Goal: Contribute content: Contribute content

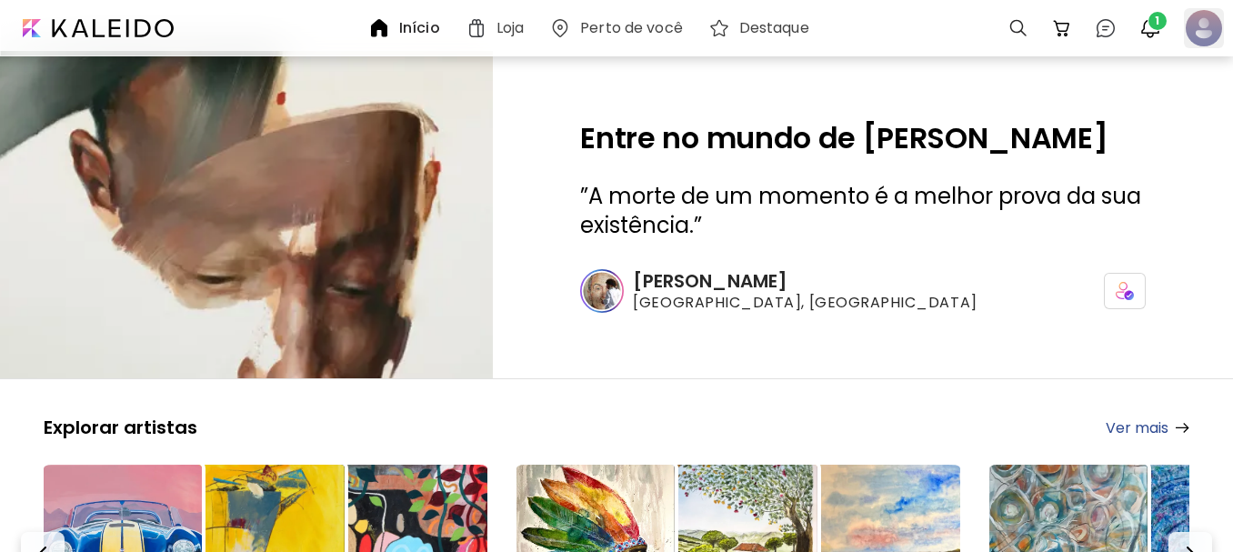
click at [1200, 27] on div at bounding box center [1204, 28] width 40 height 40
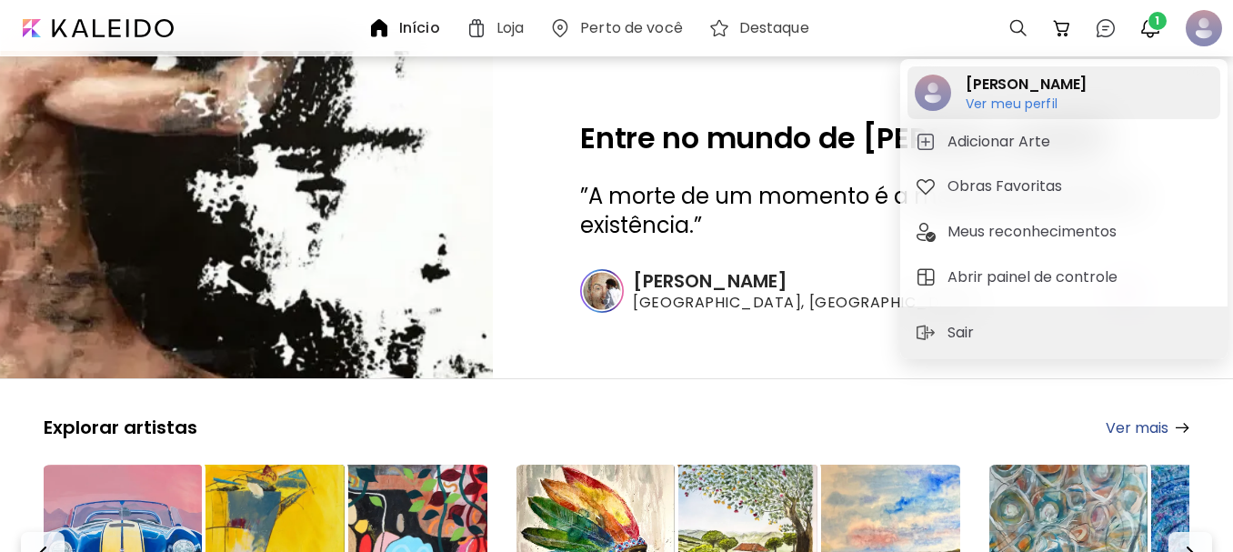
click at [1011, 98] on h6 "Ver meu perfil" at bounding box center [1026, 103] width 121 height 16
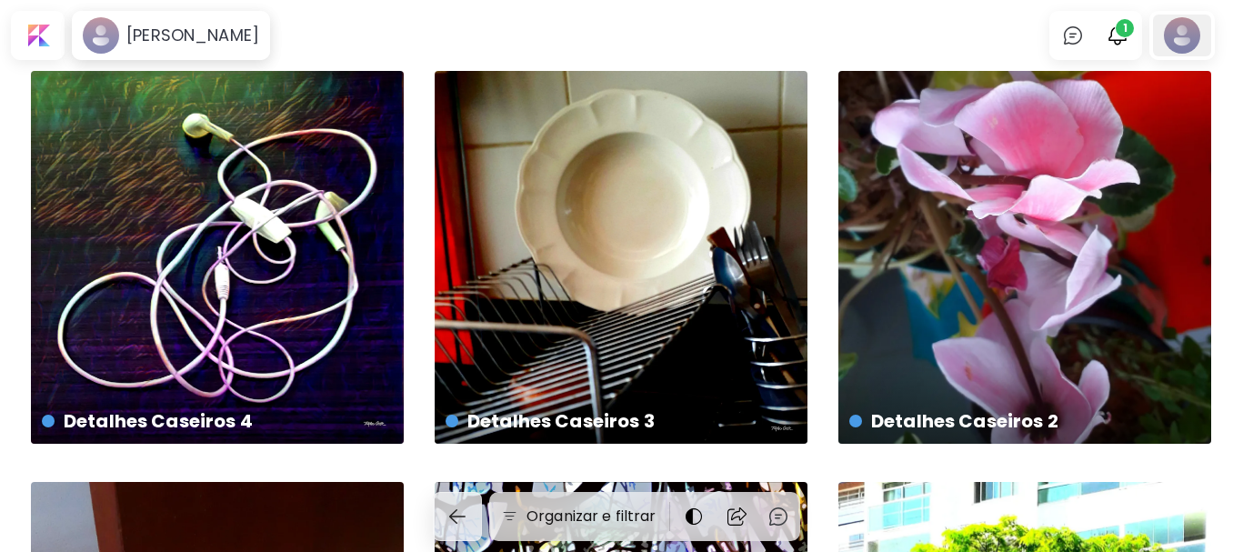
click at [1188, 21] on div at bounding box center [1182, 36] width 58 height 42
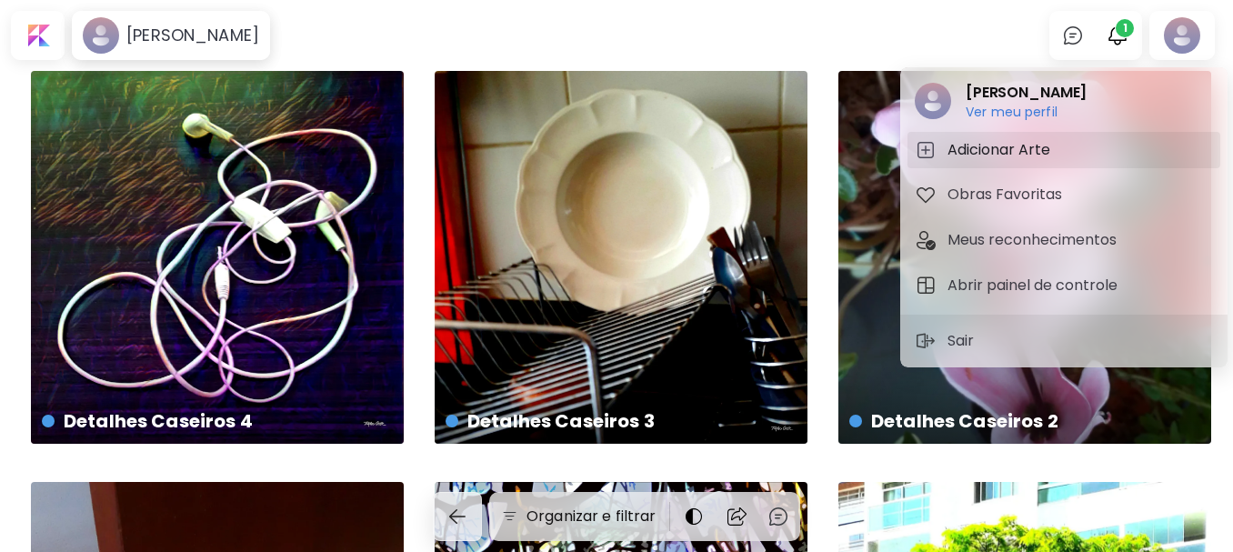
click at [990, 144] on h5 "Adicionar Arte" at bounding box center [1001, 150] width 108 height 22
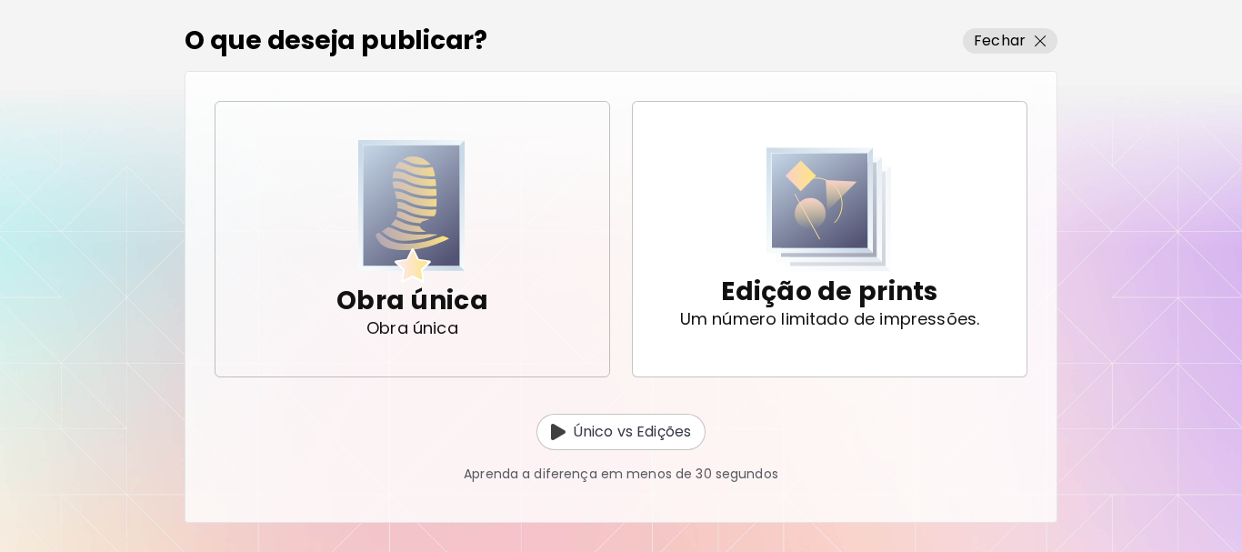
click at [408, 233] on img "button" at bounding box center [411, 211] width 107 height 143
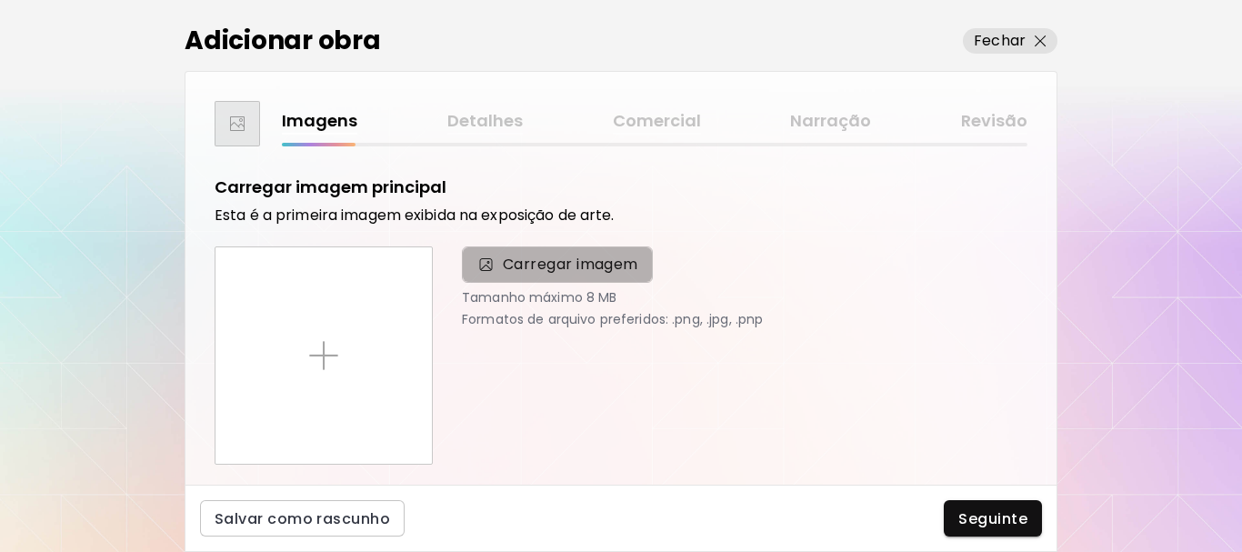
click at [526, 267] on span "Carregar imagem" at bounding box center [570, 265] width 135 height 22
click at [0, 0] on input "Carregar imagem" at bounding box center [0, 0] width 0 height 0
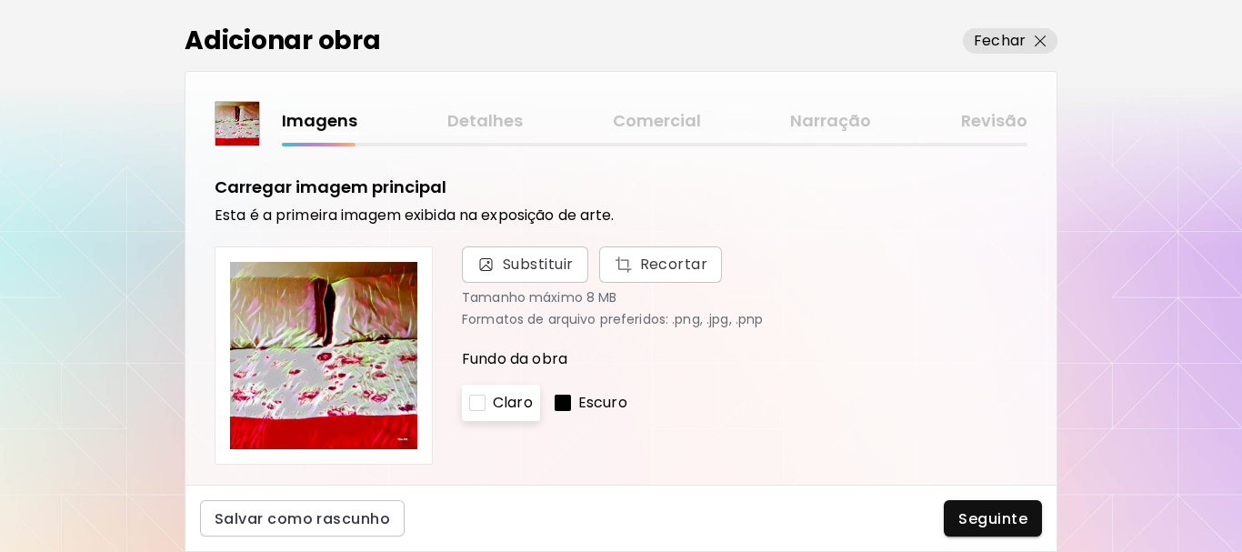
click at [582, 400] on p "Escuro" at bounding box center [602, 403] width 49 height 22
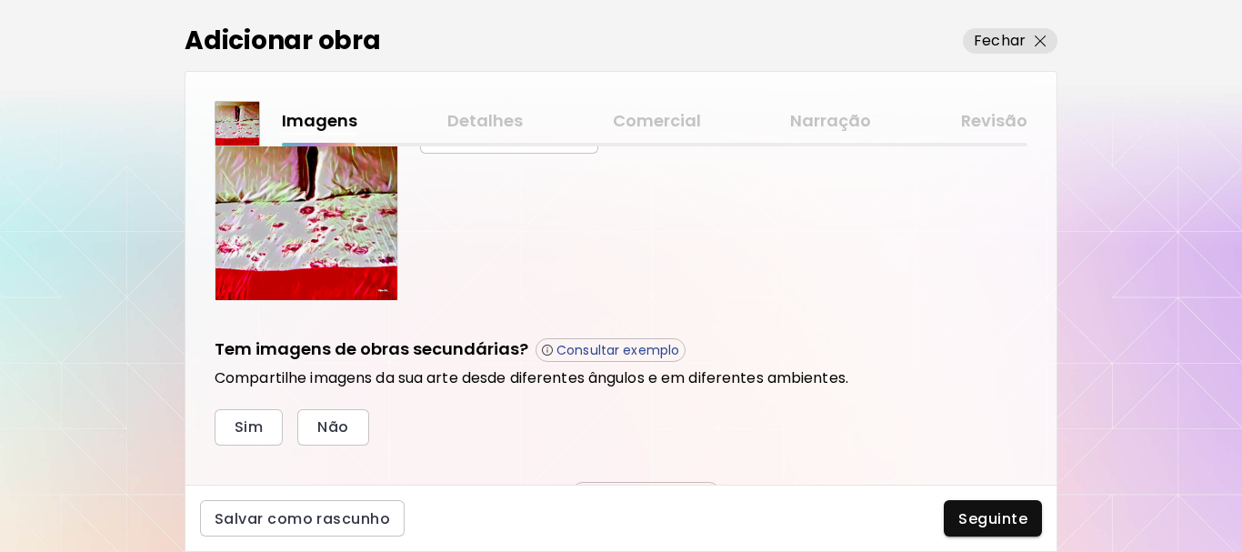
scroll to position [546, 0]
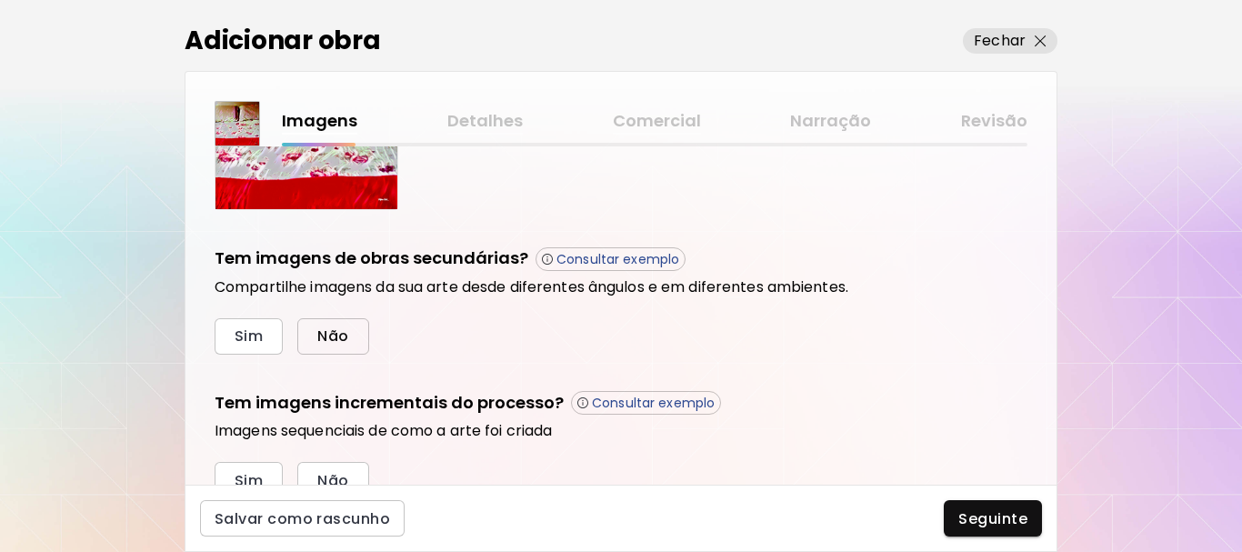
click at [323, 328] on span "Não" at bounding box center [332, 335] width 31 height 19
click at [333, 476] on span "Não" at bounding box center [332, 480] width 31 height 19
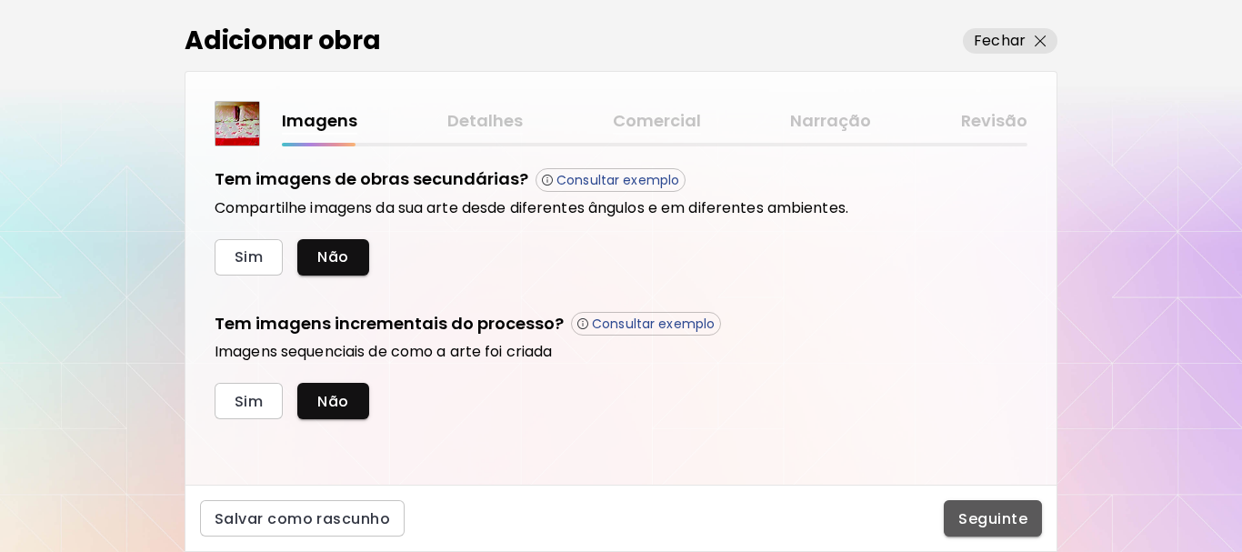
drag, startPoint x: 989, startPoint y: 514, endPoint x: 976, endPoint y: 512, distance: 13.8
click at [979, 514] on span "Seguinte" at bounding box center [992, 518] width 69 height 19
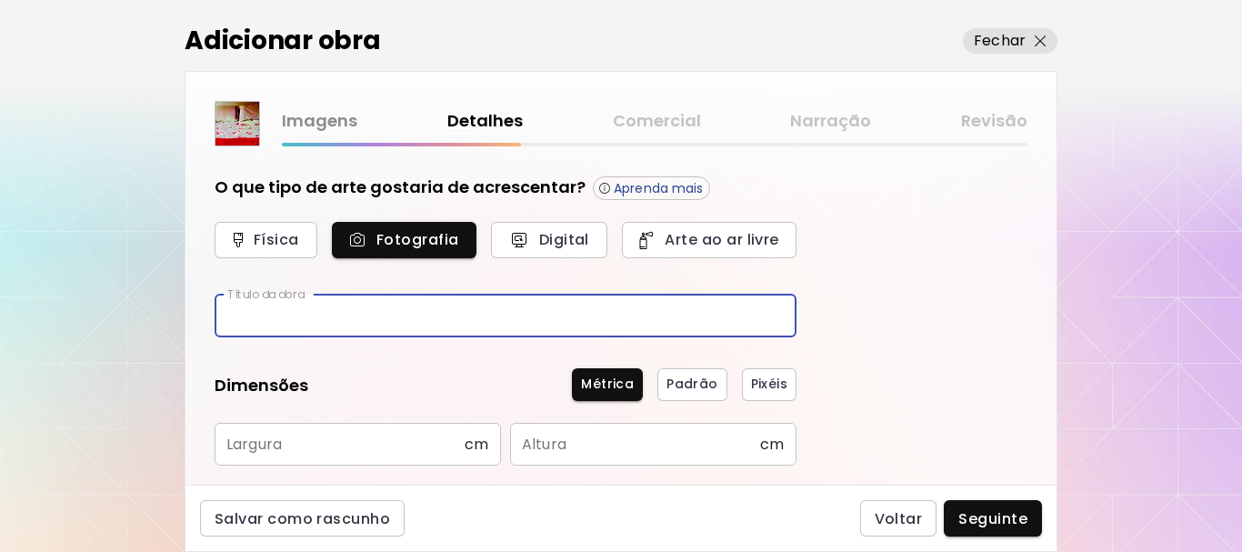
click at [389, 307] on input "text" at bounding box center [506, 316] width 582 height 43
type input "**********"
click at [320, 439] on input "text" at bounding box center [340, 444] width 250 height 43
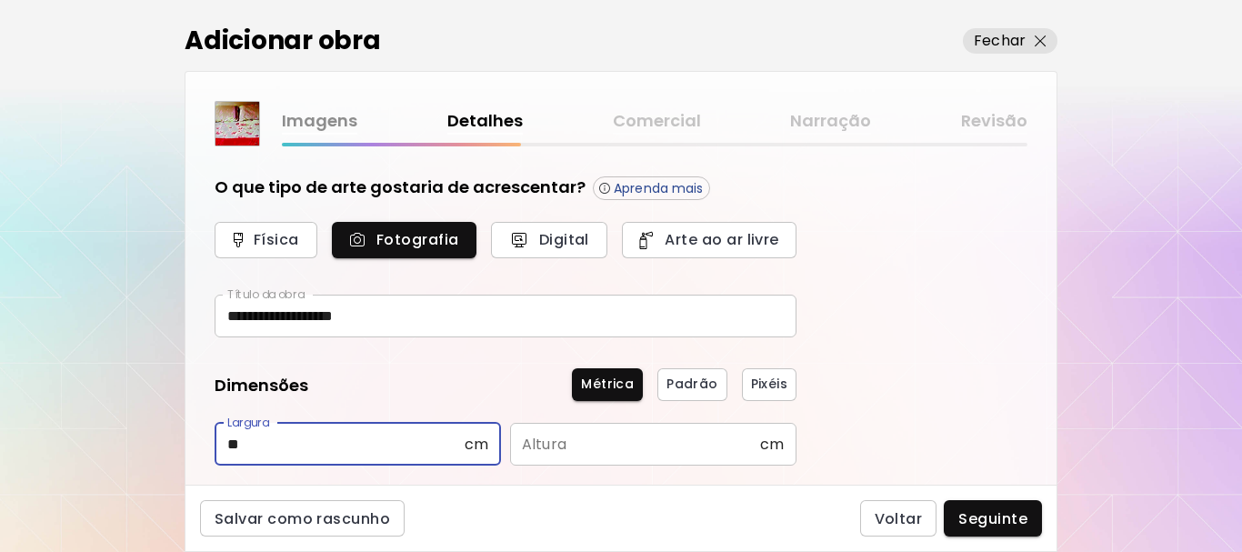
type input "**"
click at [638, 451] on input "text" at bounding box center [635, 444] width 250 height 43
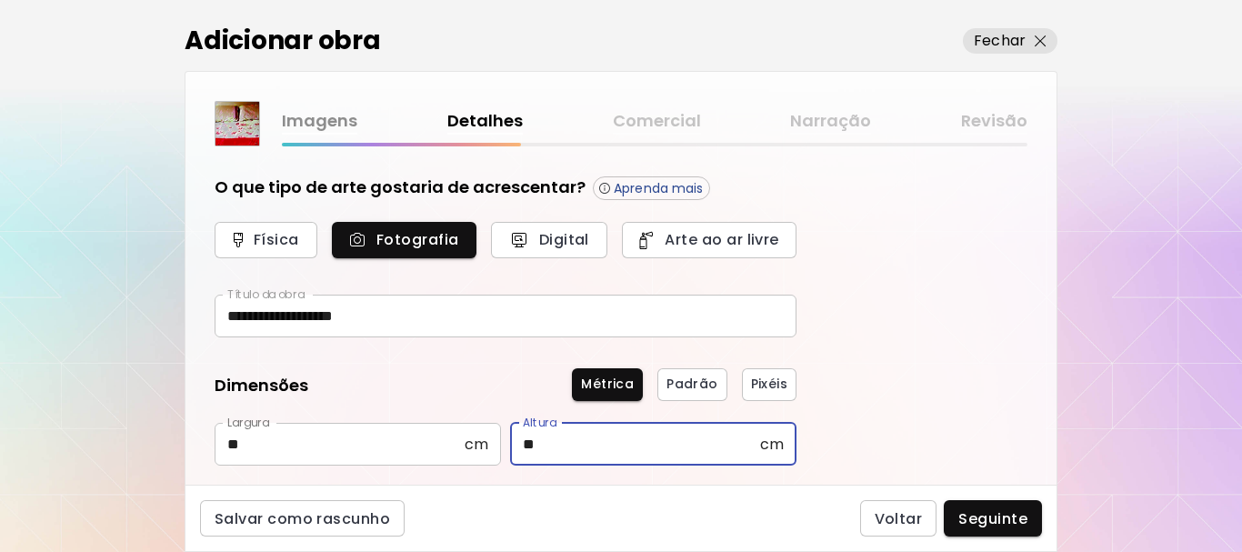
scroll to position [273, 0]
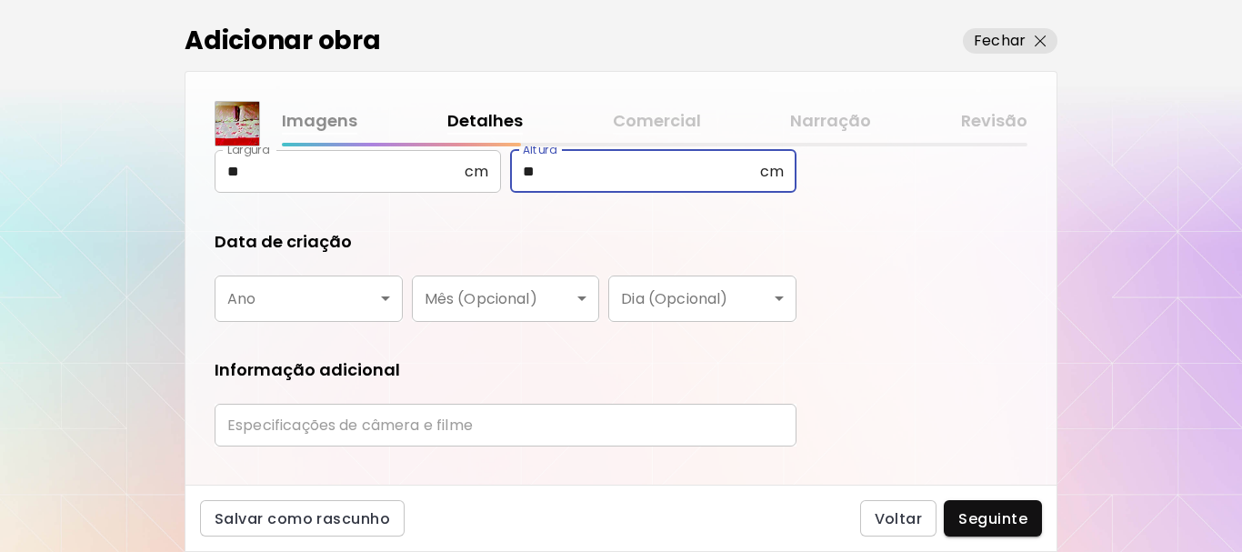
type input "**"
click at [528, 422] on input "text" at bounding box center [506, 425] width 582 height 43
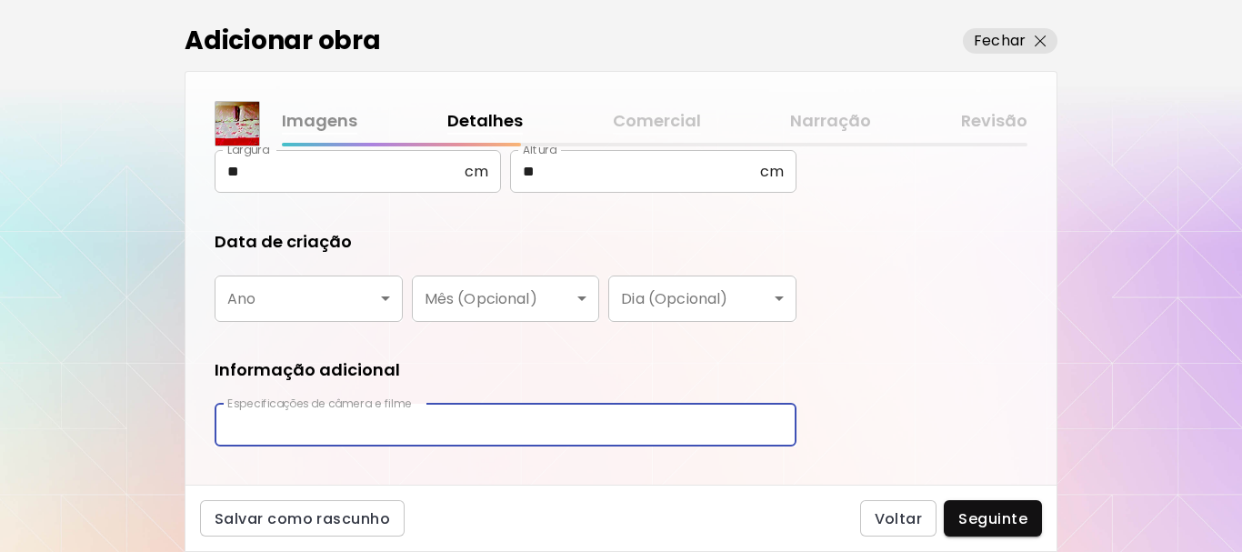
type input "**********"
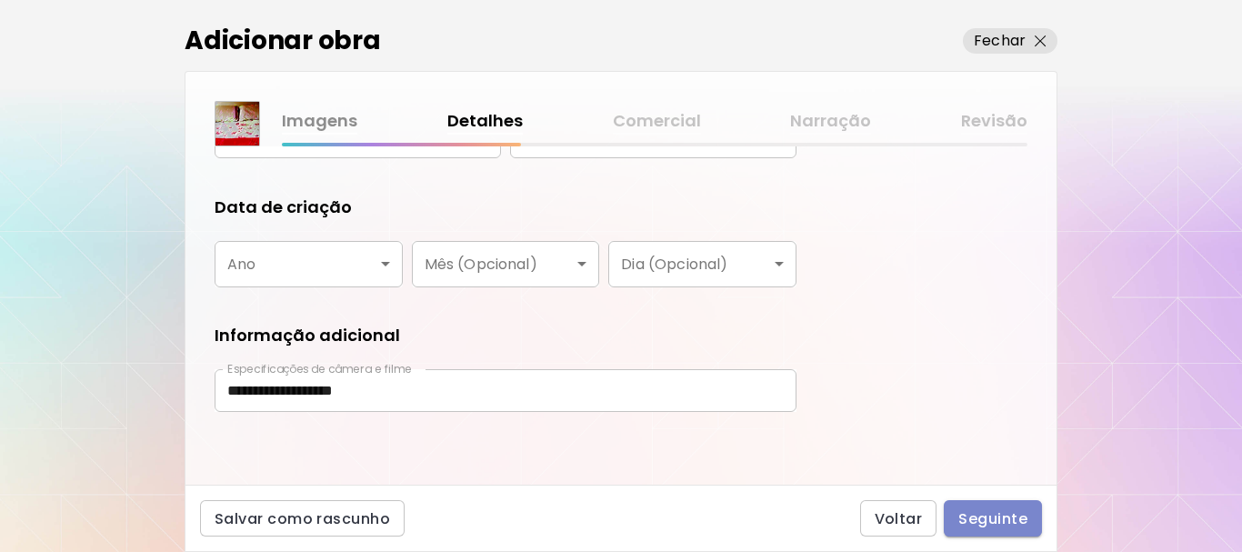
click at [1005, 507] on button "Seguinte" at bounding box center [993, 518] width 98 height 36
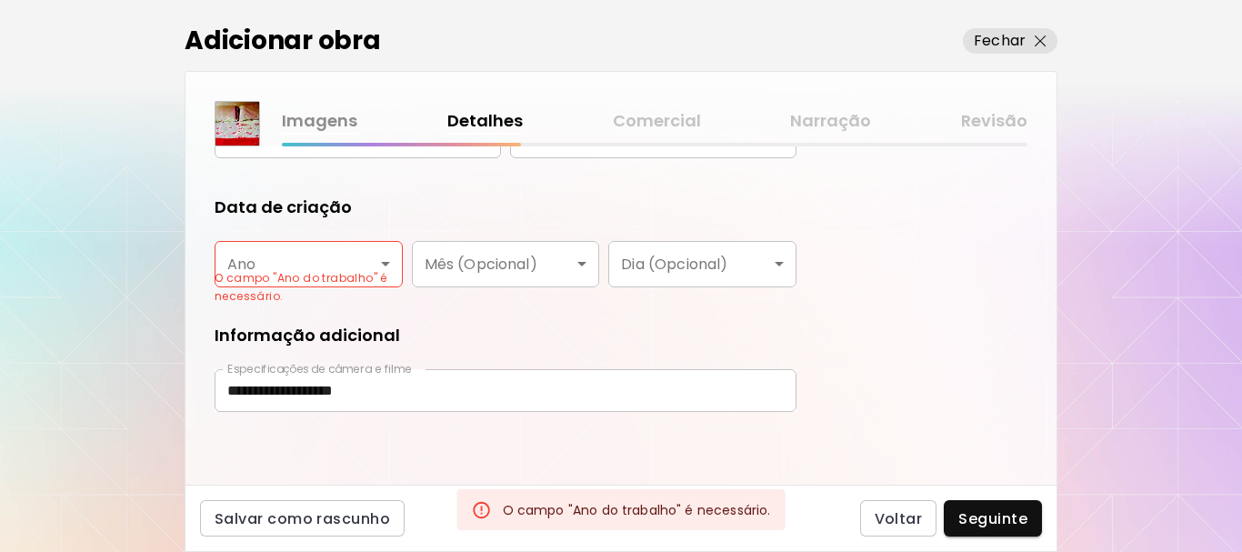
click at [346, 253] on body "**********" at bounding box center [621, 276] width 1242 height 552
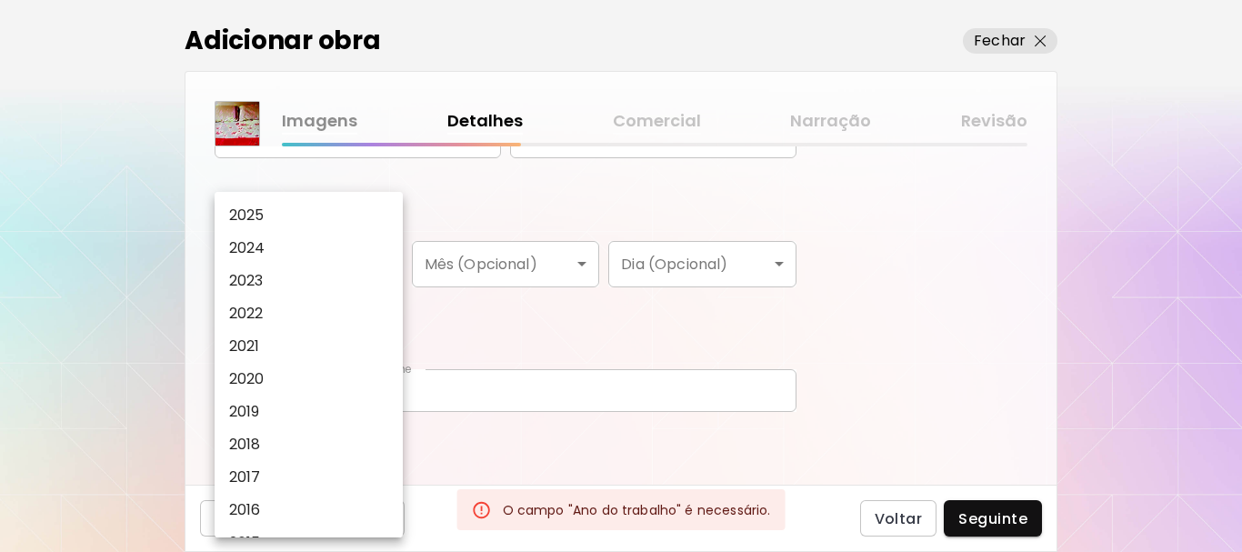
click at [291, 210] on li "2025" at bounding box center [313, 215] width 197 height 33
type input "****"
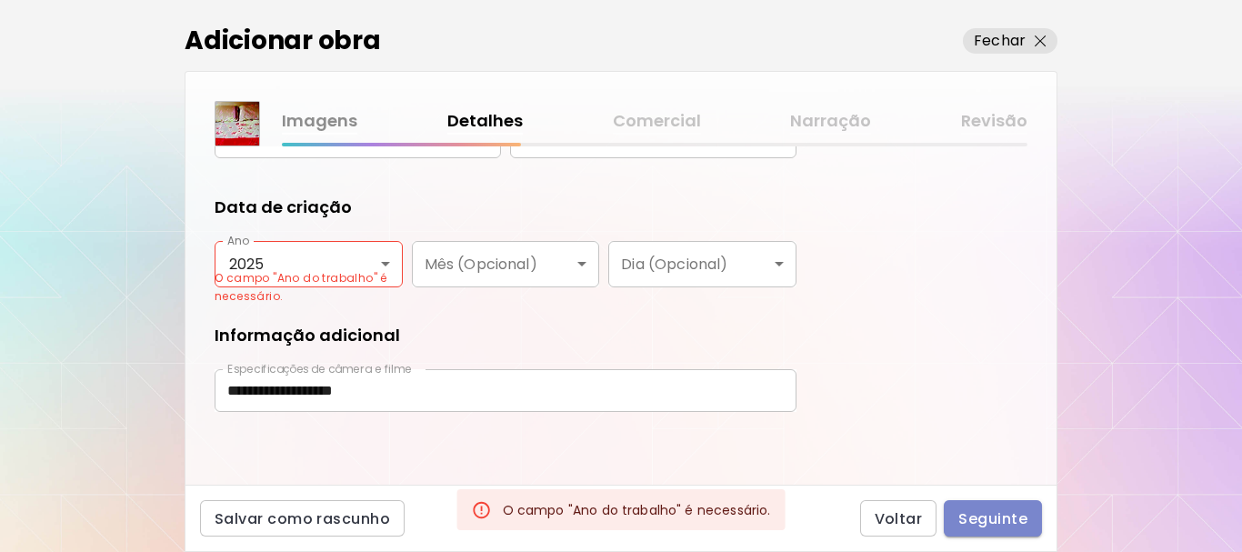
click at [974, 514] on span "Seguinte" at bounding box center [992, 518] width 69 height 19
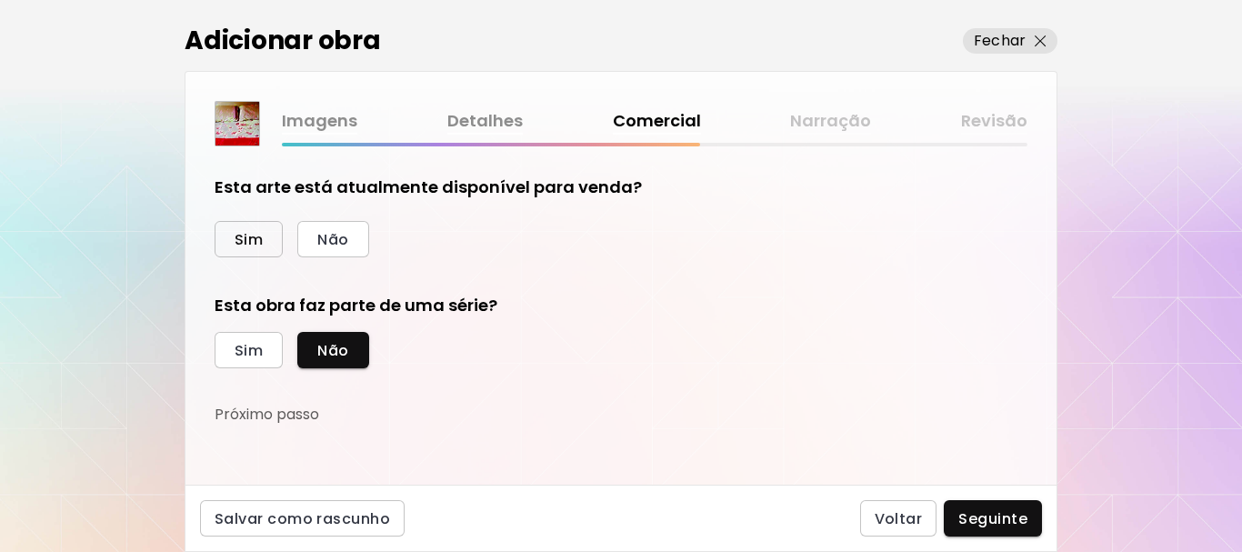
click at [241, 235] on span "Sim" at bounding box center [249, 239] width 28 height 19
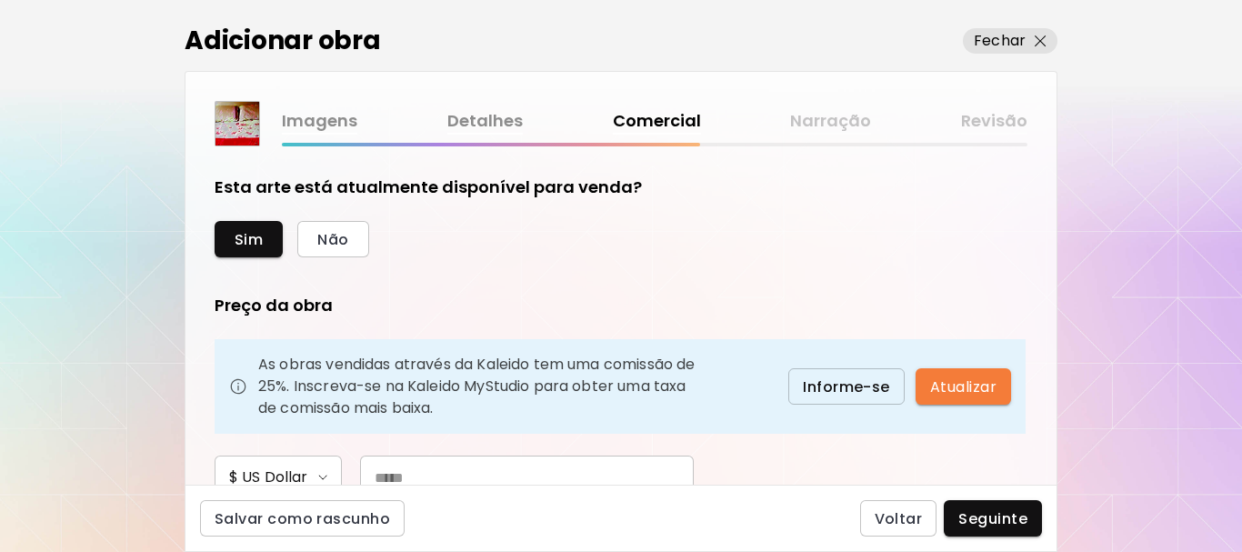
scroll to position [182, 0]
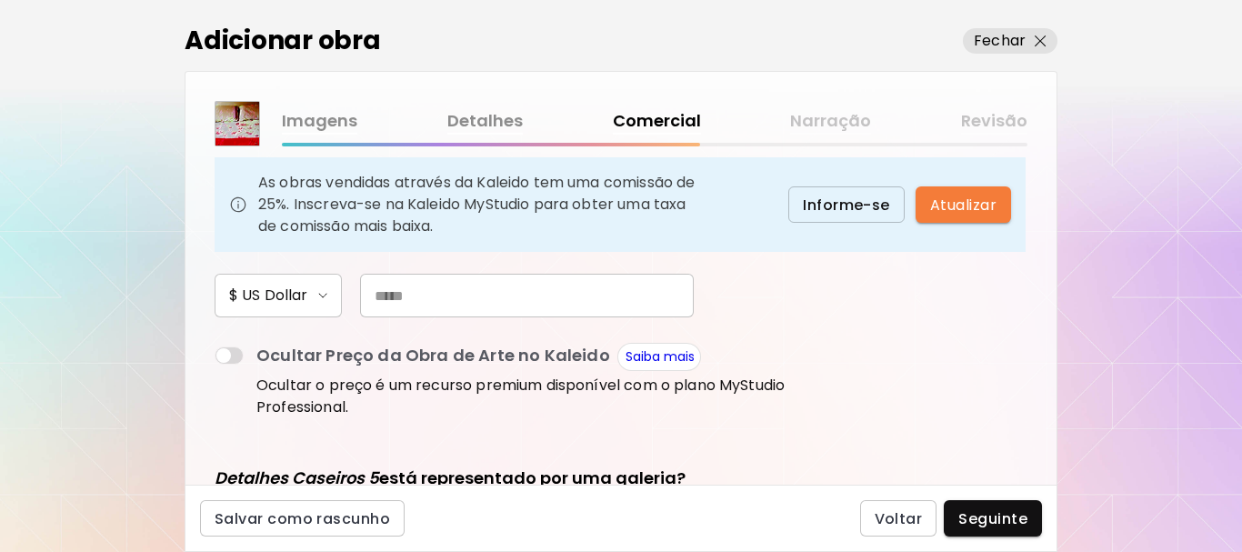
click at [621, 310] on input "text" at bounding box center [527, 296] width 334 height 44
type input "***"
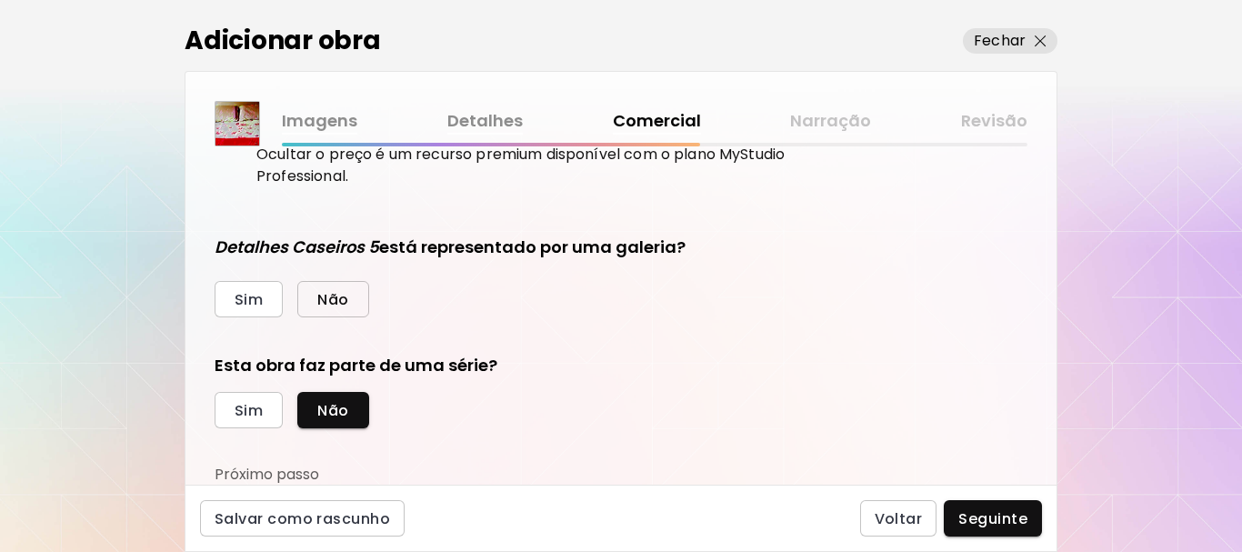
click at [356, 294] on button "Não" at bounding box center [332, 299] width 71 height 36
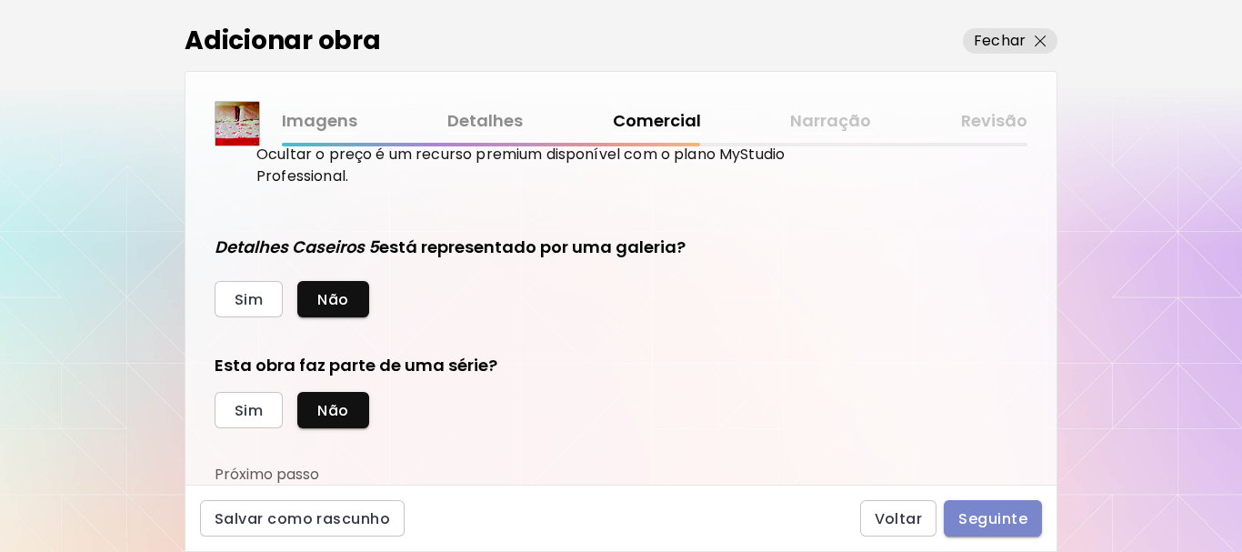
click at [1013, 521] on span "Seguinte" at bounding box center [992, 518] width 69 height 19
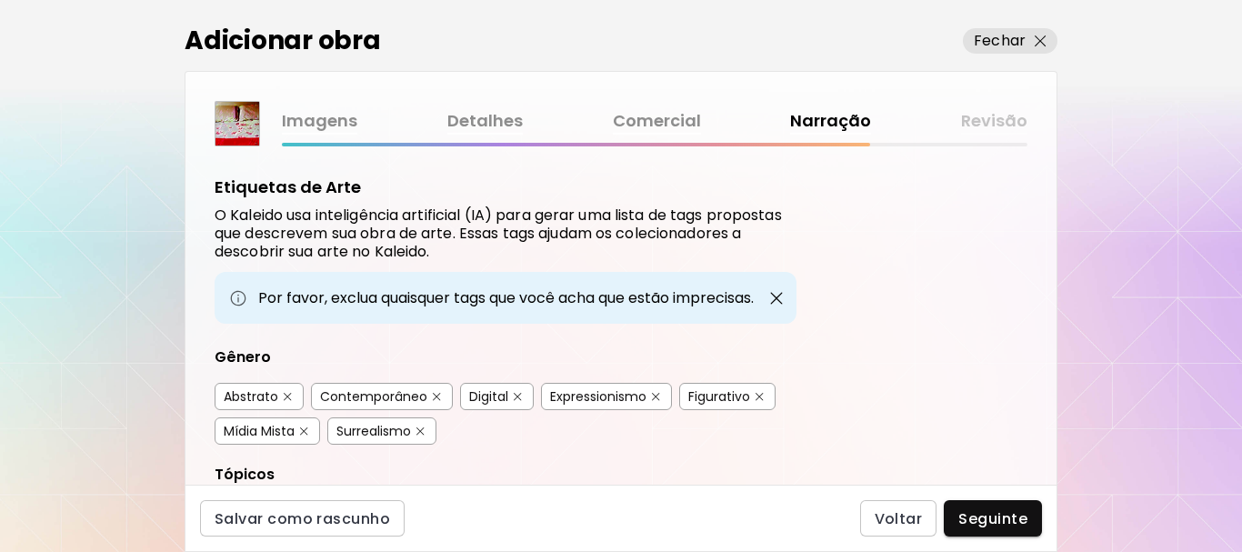
scroll to position [91, 0]
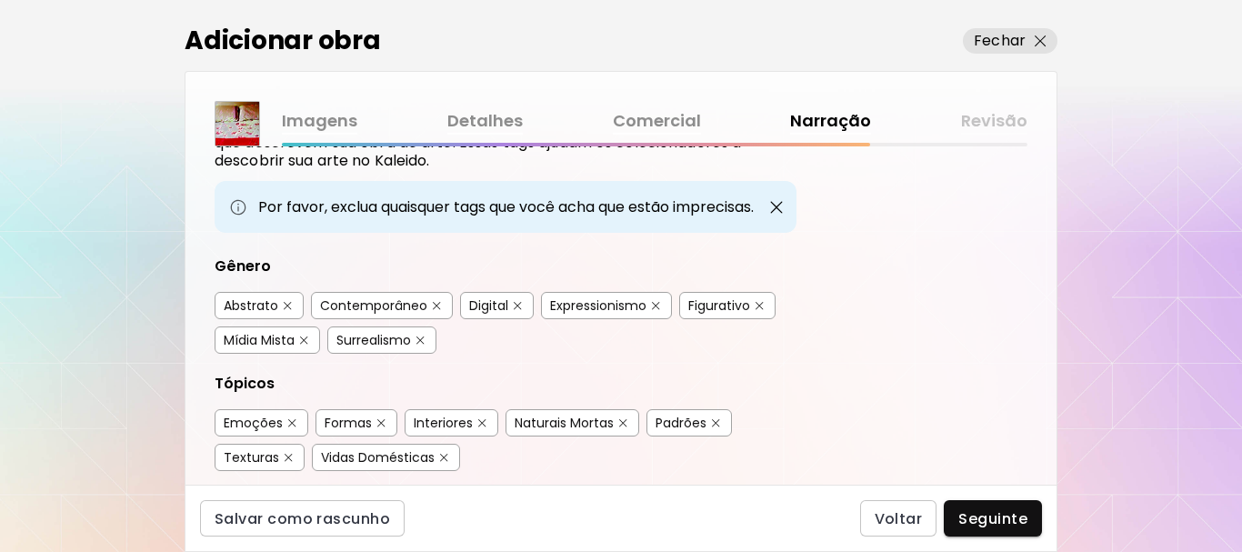
click at [283, 303] on button "button" at bounding box center [288, 306] width 14 height 14
click at [511, 304] on button "button" at bounding box center [518, 306] width 14 height 14
click at [653, 306] on img "button" at bounding box center [656, 306] width 8 height 8
click at [306, 339] on img "button" at bounding box center [304, 340] width 8 height 8
click at [414, 334] on div "Surrealismo" at bounding box center [381, 339] width 109 height 27
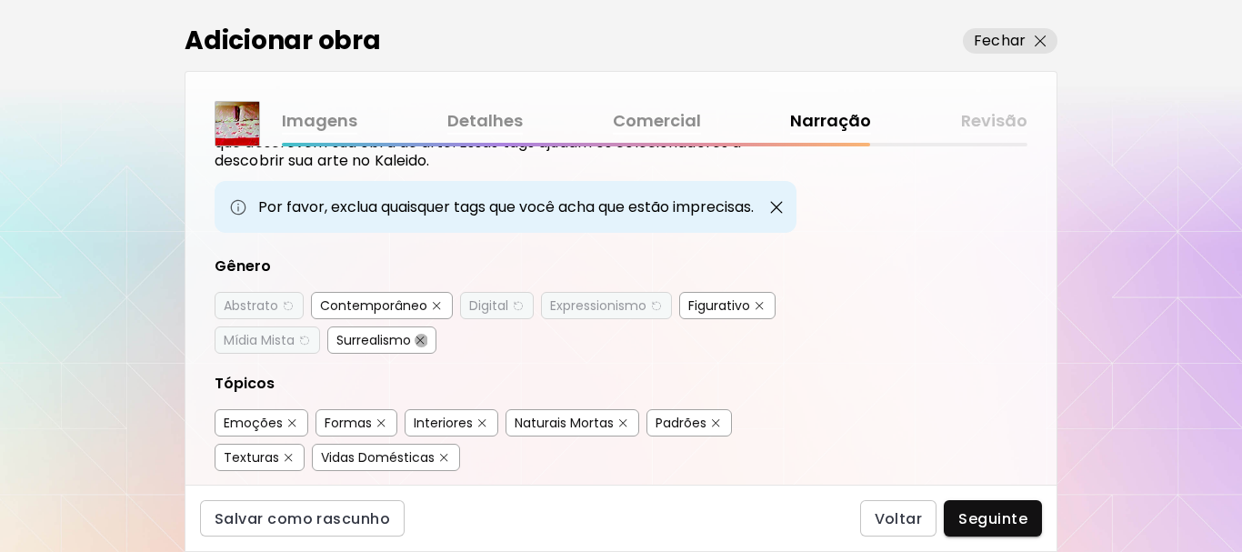
click at [416, 340] on button "button" at bounding box center [421, 341] width 14 height 14
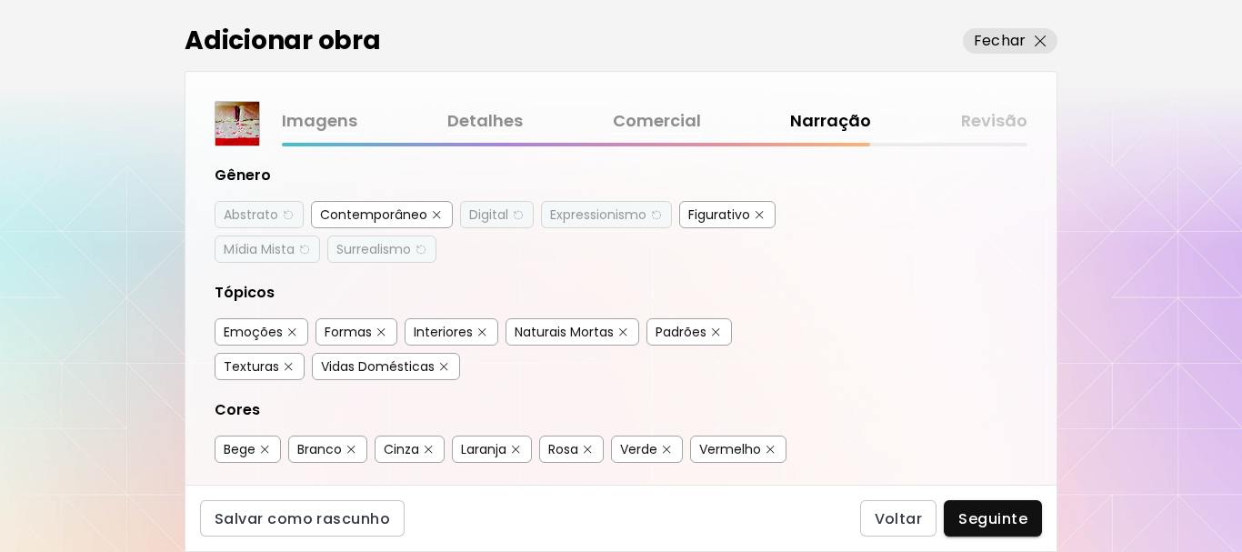
scroll to position [273, 0]
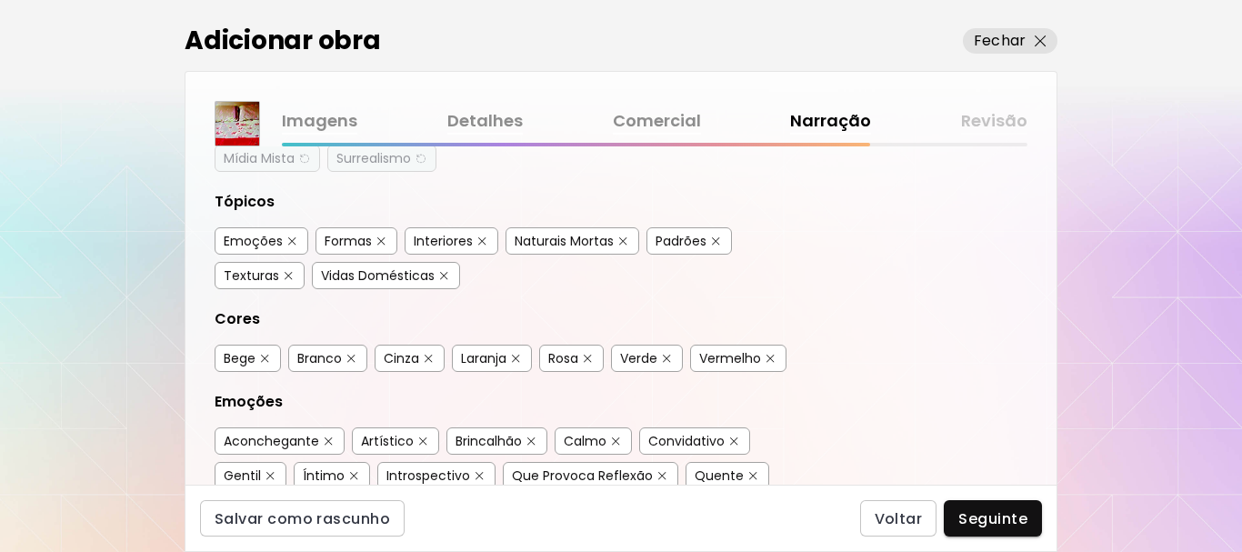
click at [290, 237] on img "button" at bounding box center [292, 241] width 8 height 8
click at [619, 238] on button "button" at bounding box center [623, 242] width 14 height 14
click at [715, 241] on img "button" at bounding box center [716, 241] width 8 height 8
click at [285, 272] on img "button" at bounding box center [289, 276] width 8 height 8
click at [380, 238] on img "button" at bounding box center [381, 241] width 8 height 8
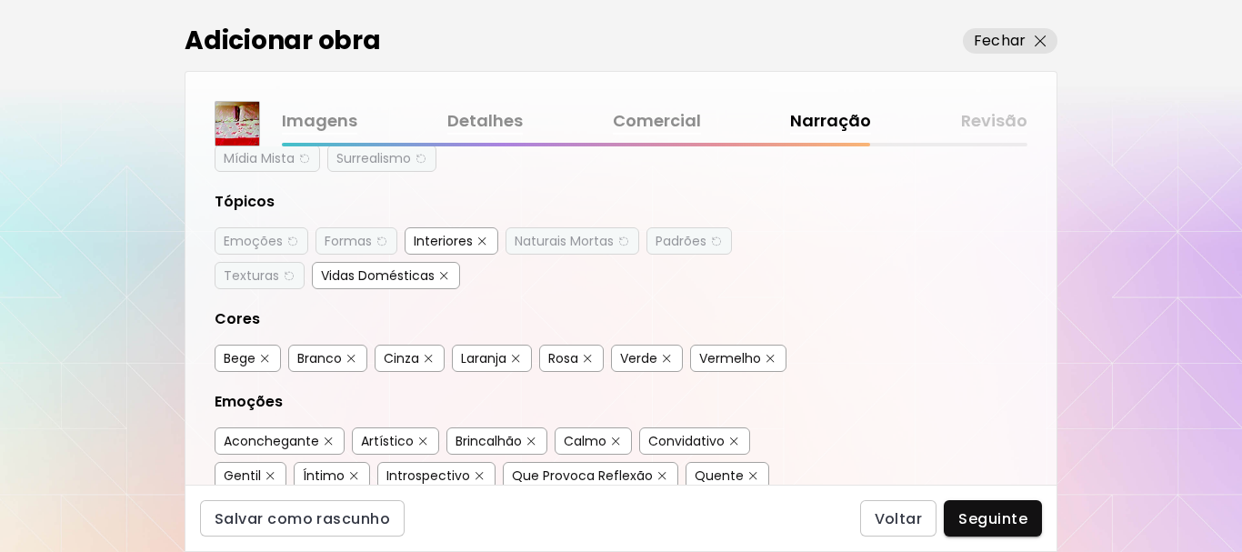
click at [265, 352] on button "button" at bounding box center [265, 359] width 14 height 14
click at [349, 360] on img "button" at bounding box center [351, 359] width 8 height 8
click at [421, 362] on div "Cinza" at bounding box center [410, 358] width 70 height 27
click at [432, 356] on img "button" at bounding box center [429, 359] width 8 height 8
click at [513, 356] on button "button" at bounding box center [516, 359] width 14 height 14
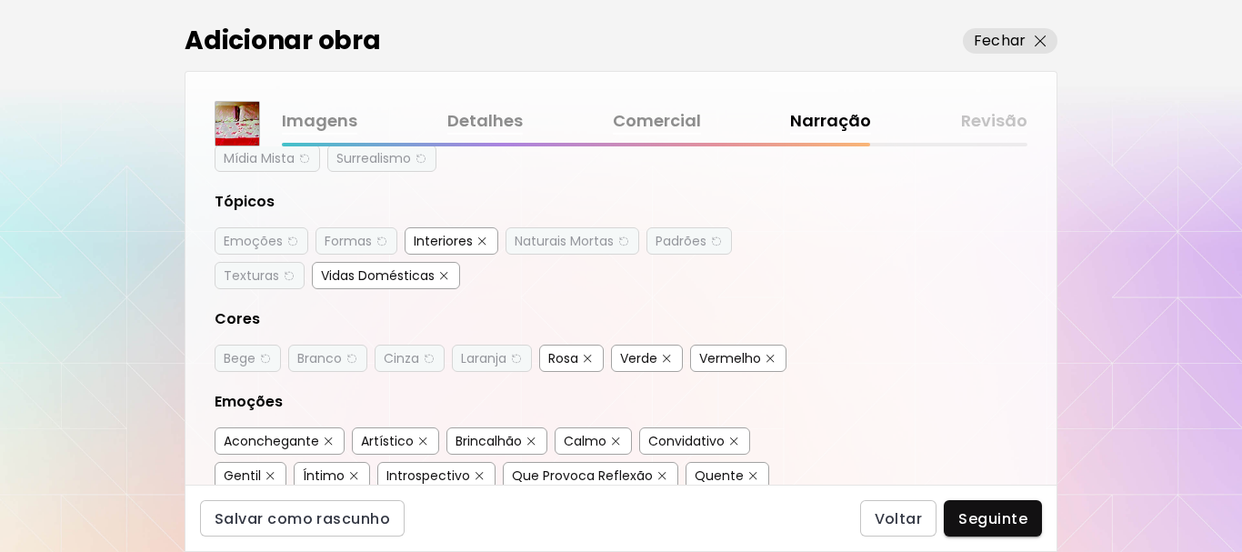
click at [578, 354] on div "Rosa" at bounding box center [563, 358] width 30 height 18
click at [649, 357] on div "Verde" at bounding box center [638, 358] width 37 height 18
click at [751, 357] on div "Vermelho" at bounding box center [730, 358] width 62 height 18
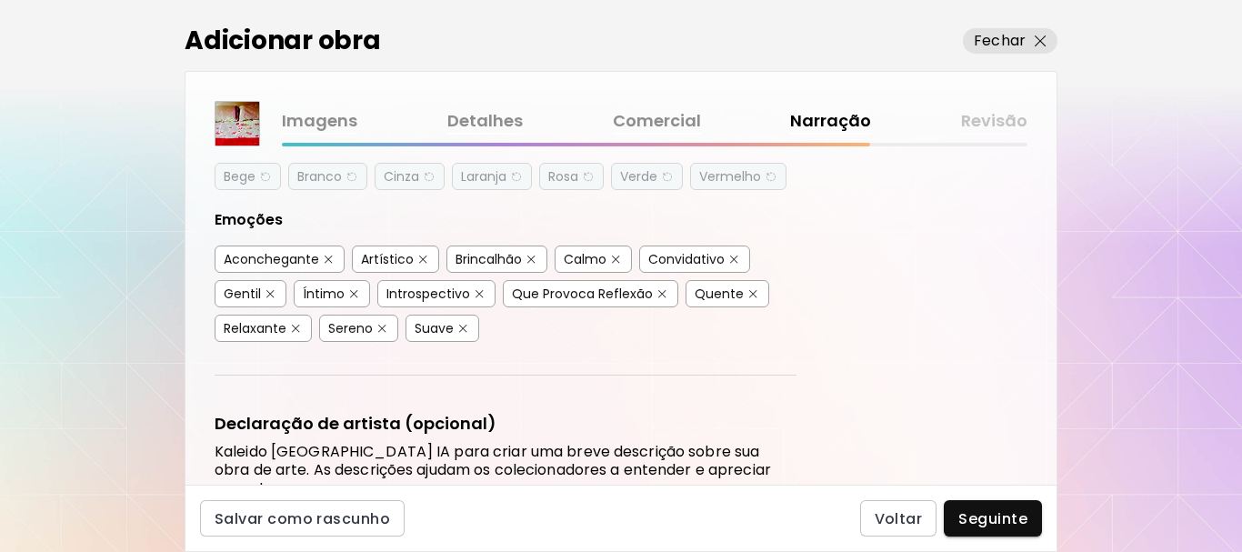
click at [411, 258] on div "Artístico" at bounding box center [387, 259] width 53 height 18
click at [529, 259] on img "button" at bounding box center [531, 260] width 8 height 8
drag, startPoint x: 261, startPoint y: 295, endPoint x: 271, endPoint y: 295, distance: 10.0
click at [260, 295] on div "Gentil" at bounding box center [251, 293] width 72 height 27
click at [473, 294] on button "button" at bounding box center [480, 294] width 14 height 14
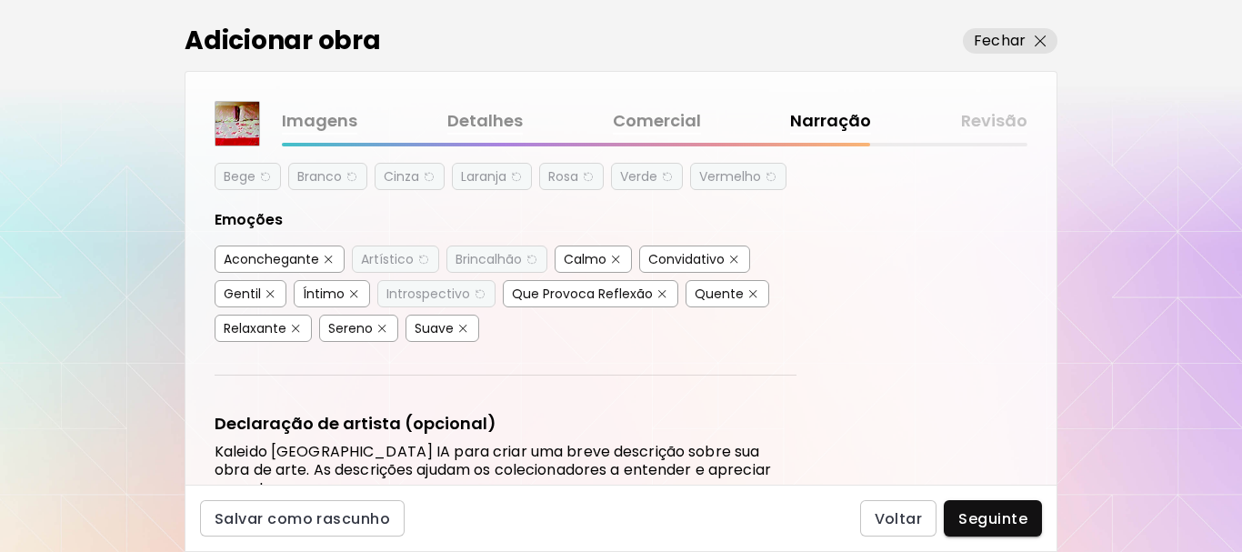
click at [648, 292] on div "Que Provoca Reflexão" at bounding box center [590, 293] width 175 height 27
click at [450, 327] on div "Suave" at bounding box center [434, 328] width 39 height 18
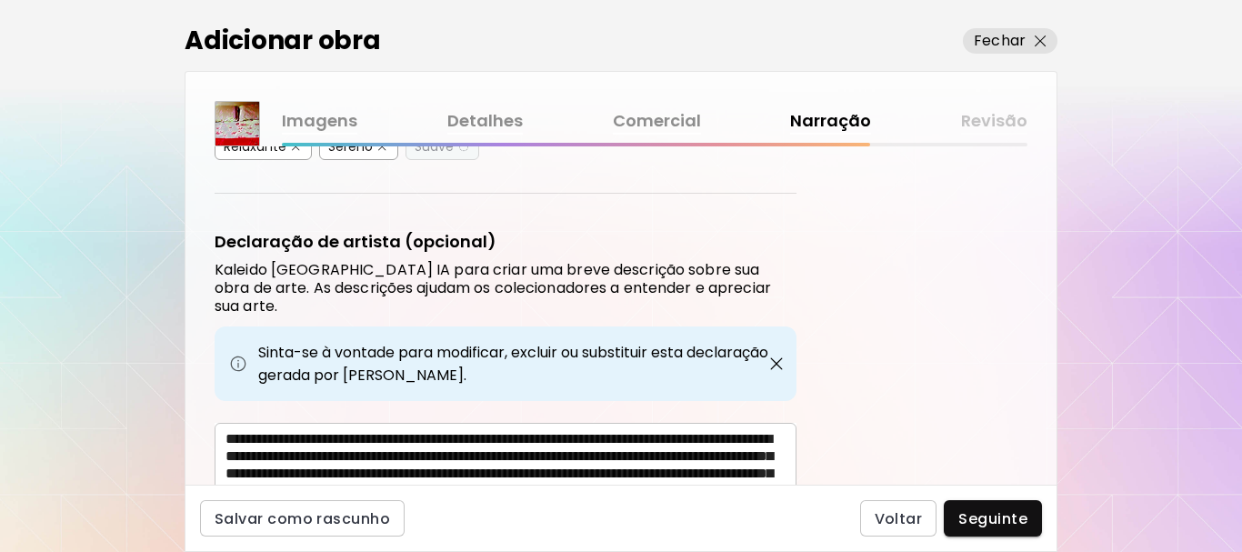
scroll to position [727, 0]
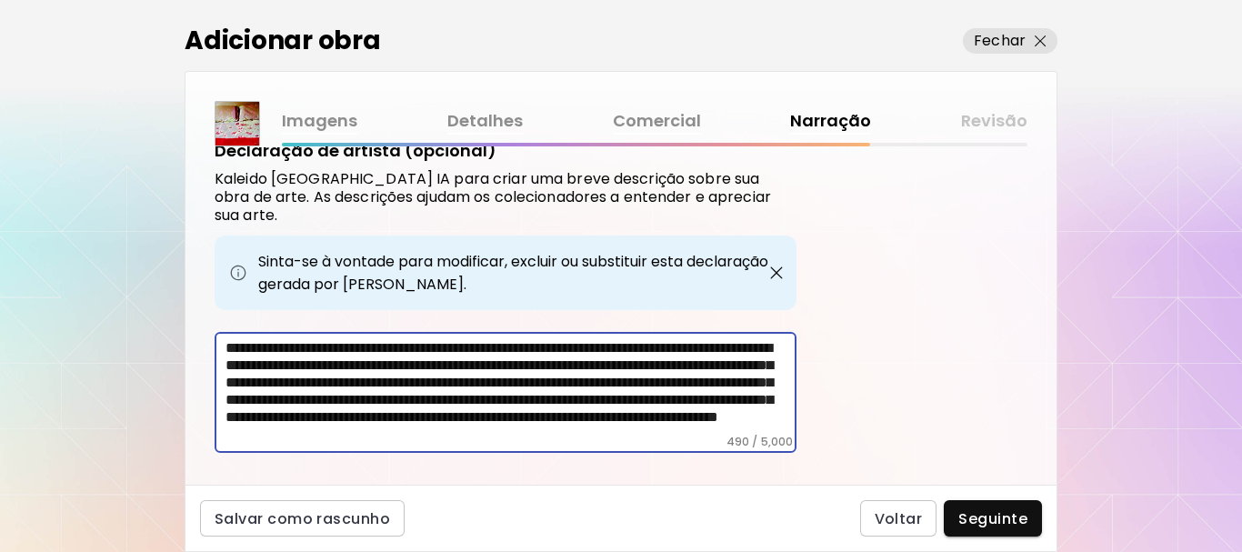
drag, startPoint x: 692, startPoint y: 345, endPoint x: 407, endPoint y: 371, distance: 285.8
click at [407, 371] on textarea "**********" at bounding box center [510, 386] width 571 height 95
drag, startPoint x: 306, startPoint y: 376, endPoint x: 503, endPoint y: 387, distance: 196.8
click at [503, 387] on textarea "**********" at bounding box center [510, 386] width 571 height 95
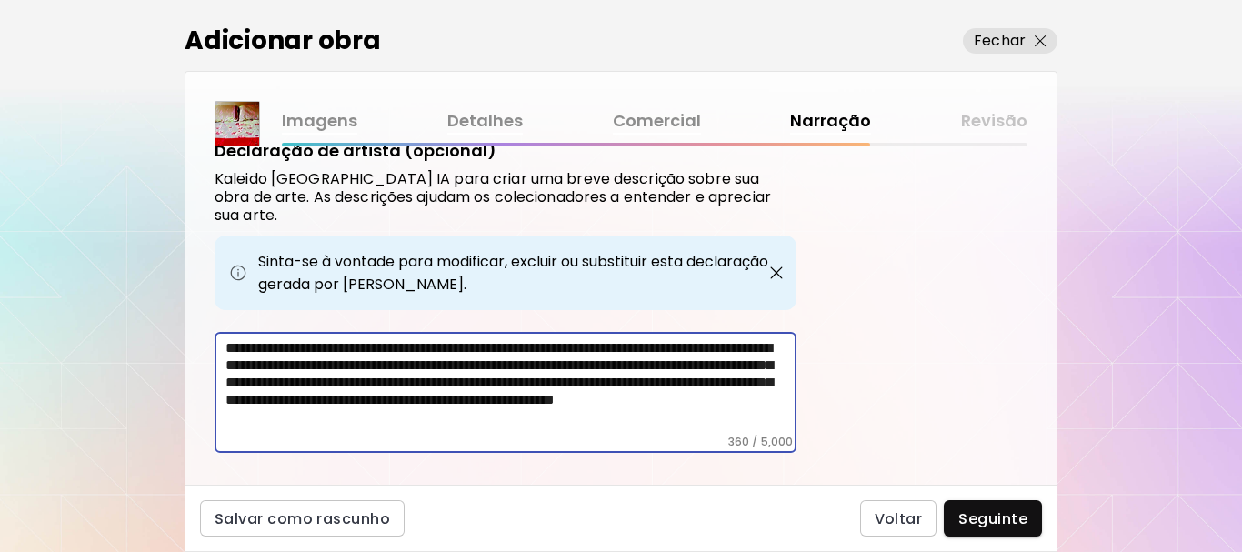
scroll to position [743, 0]
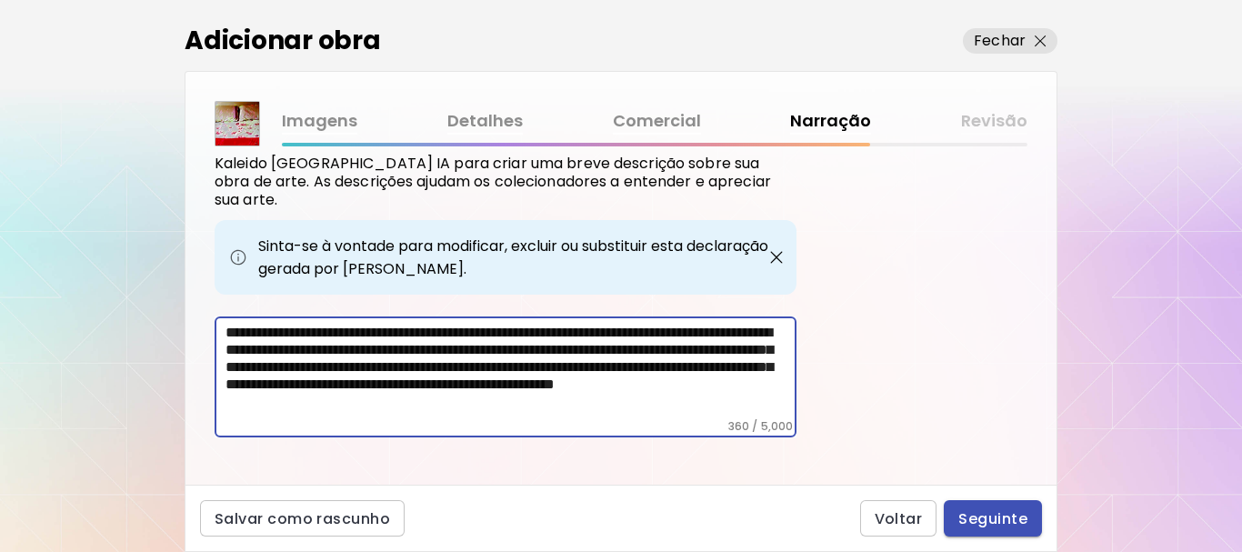
type textarea "**********"
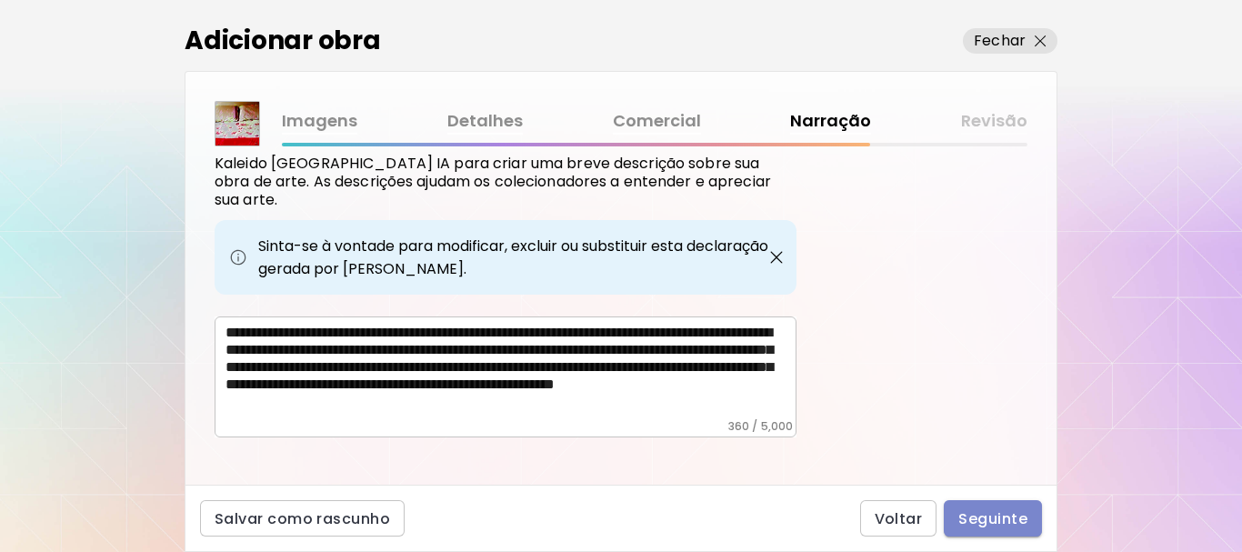
click at [987, 516] on span "Seguinte" at bounding box center [992, 518] width 69 height 19
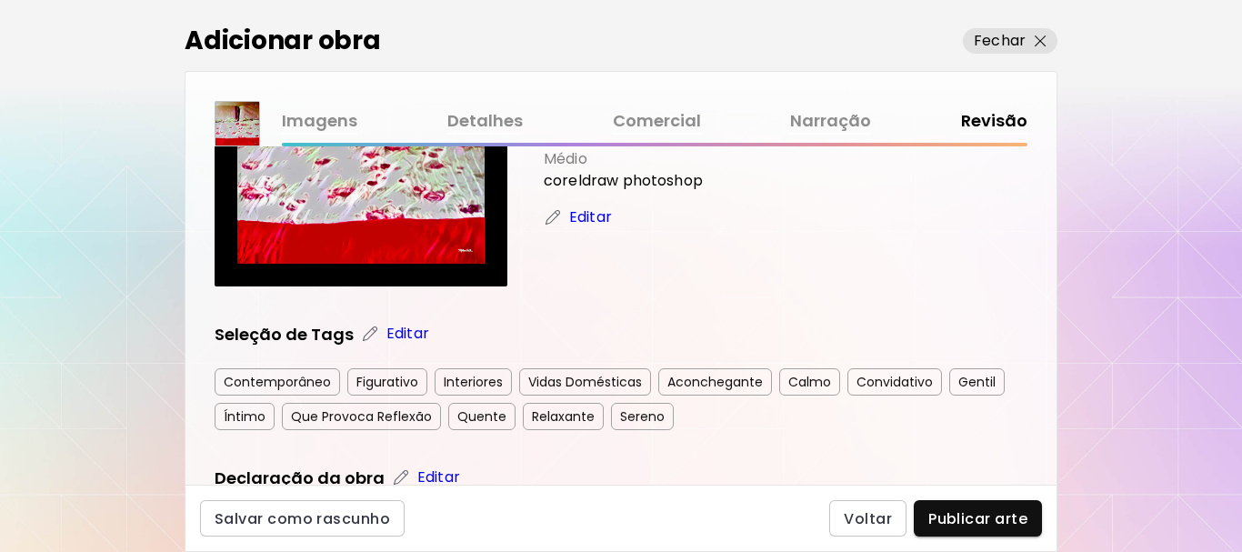
scroll to position [273, 0]
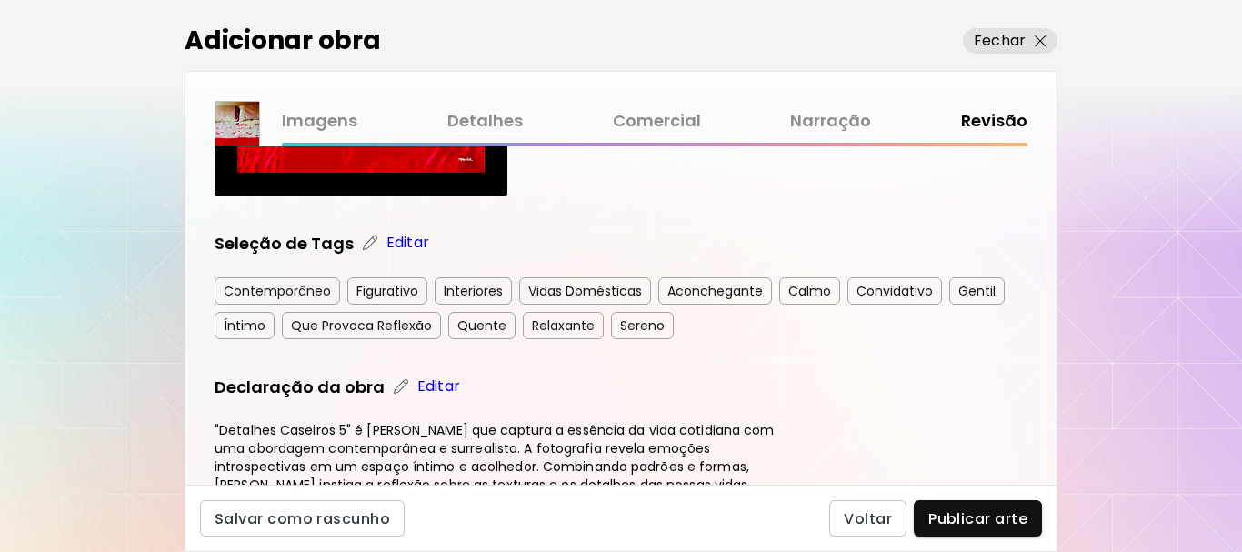
click at [975, 289] on div "Gentil" at bounding box center [976, 290] width 55 height 27
click at [394, 239] on p "Editar" at bounding box center [407, 243] width 43 height 22
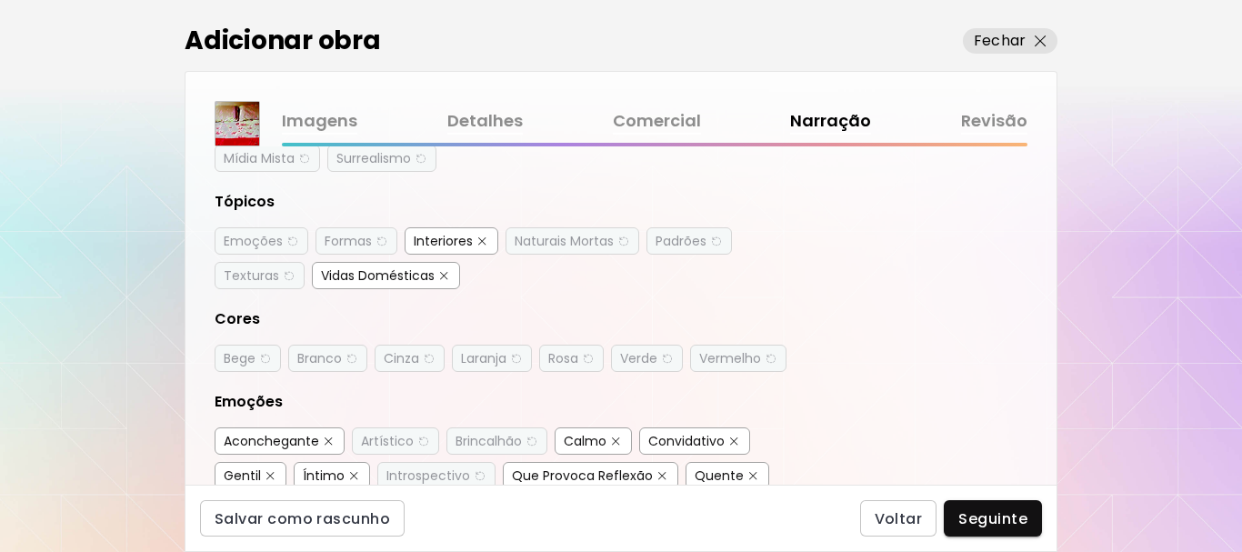
scroll to position [364, 0]
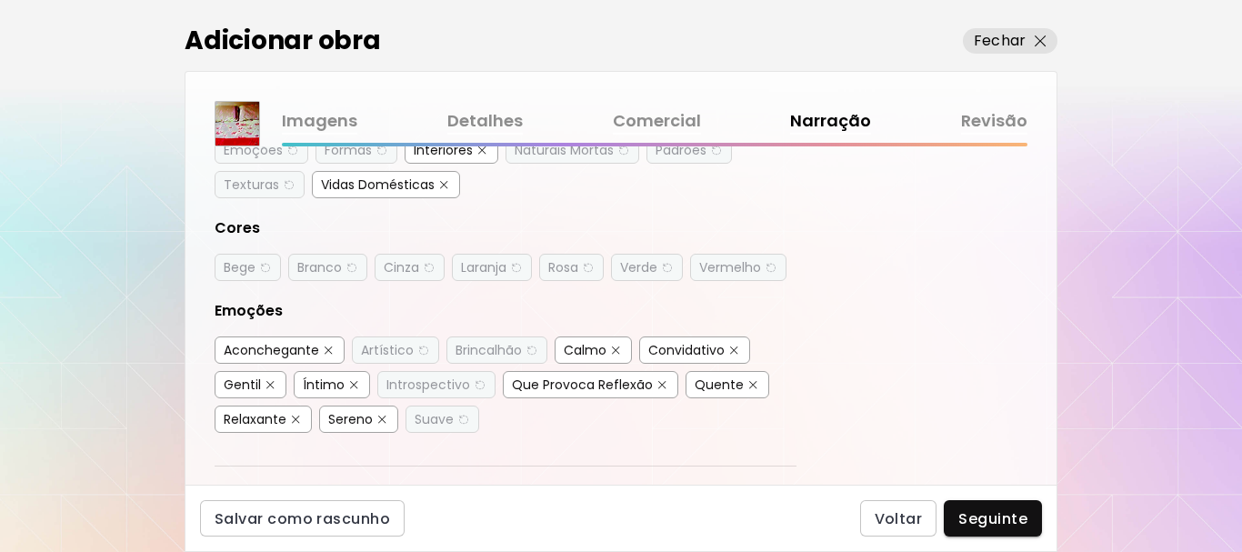
click at [269, 382] on img "button" at bounding box center [270, 385] width 8 height 8
click at [649, 383] on div "Que Provoca Reflexão" at bounding box center [590, 384] width 175 height 27
click at [649, 386] on div "Que Provoca Reflexão" at bounding box center [590, 384] width 175 height 27
click at [656, 379] on button "button" at bounding box center [663, 385] width 14 height 14
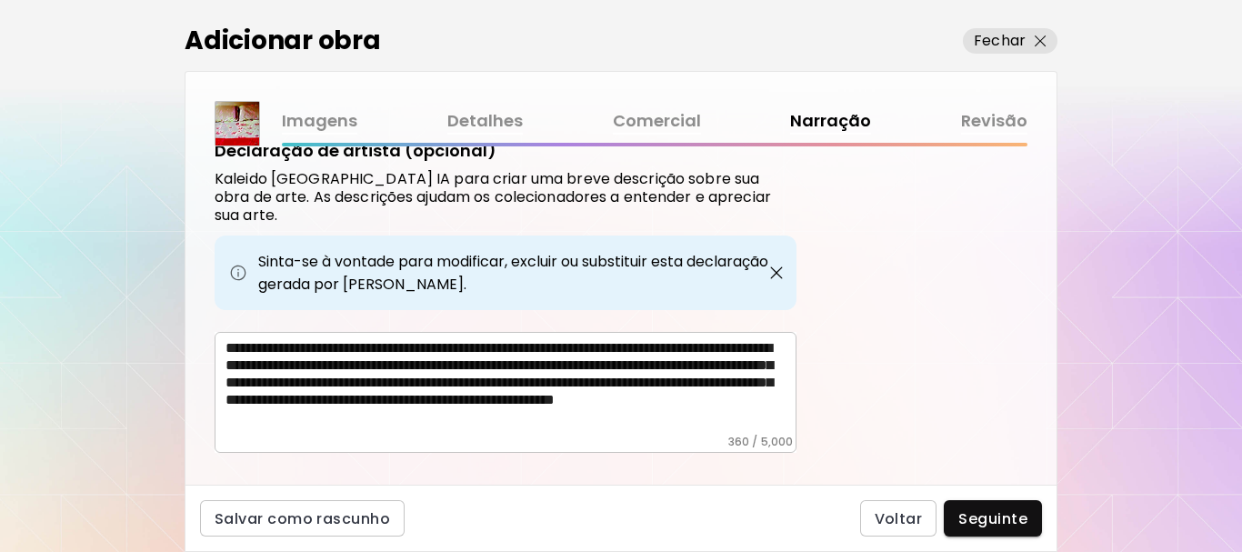
scroll to position [10, 0]
click at [988, 509] on span "Seguinte" at bounding box center [992, 518] width 69 height 19
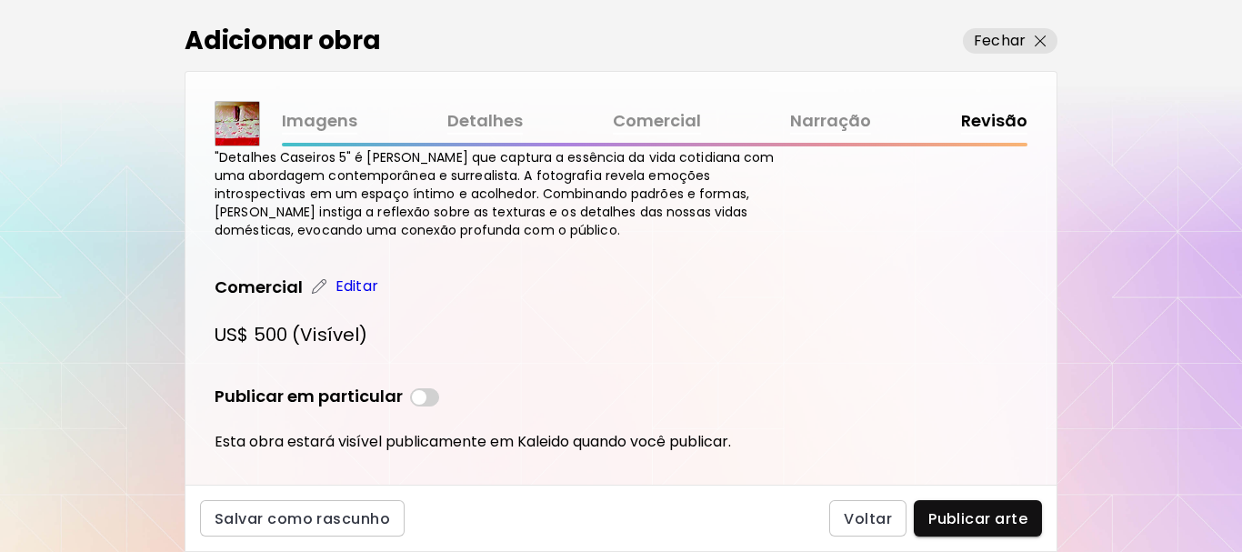
scroll to position [579, 0]
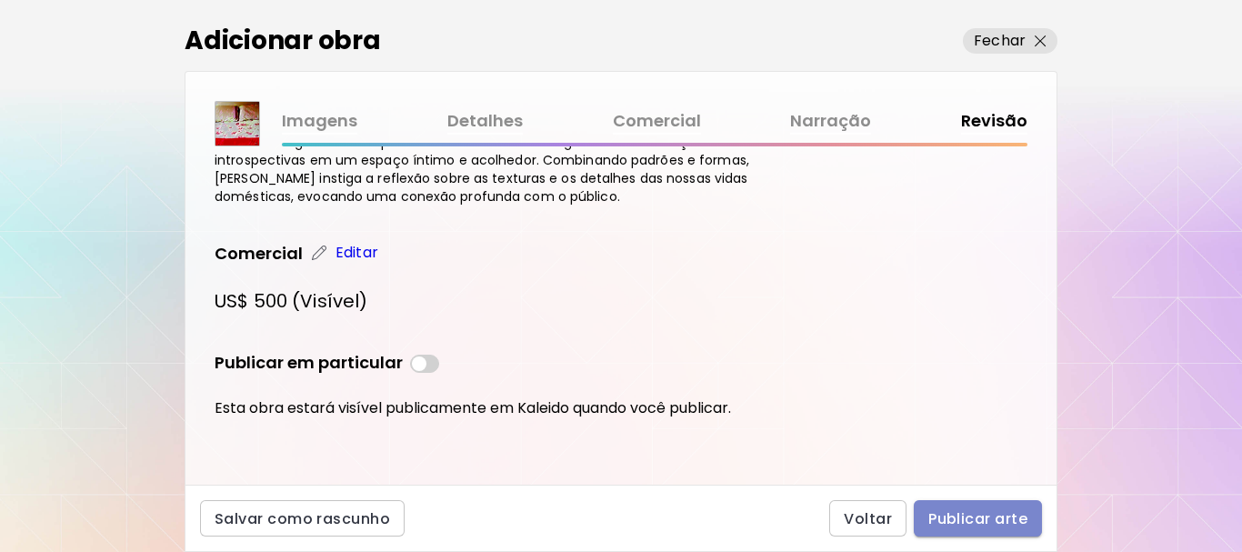
click at [977, 511] on span "Publicar arte" at bounding box center [977, 518] width 99 height 19
